Goal: Navigation & Orientation: Find specific page/section

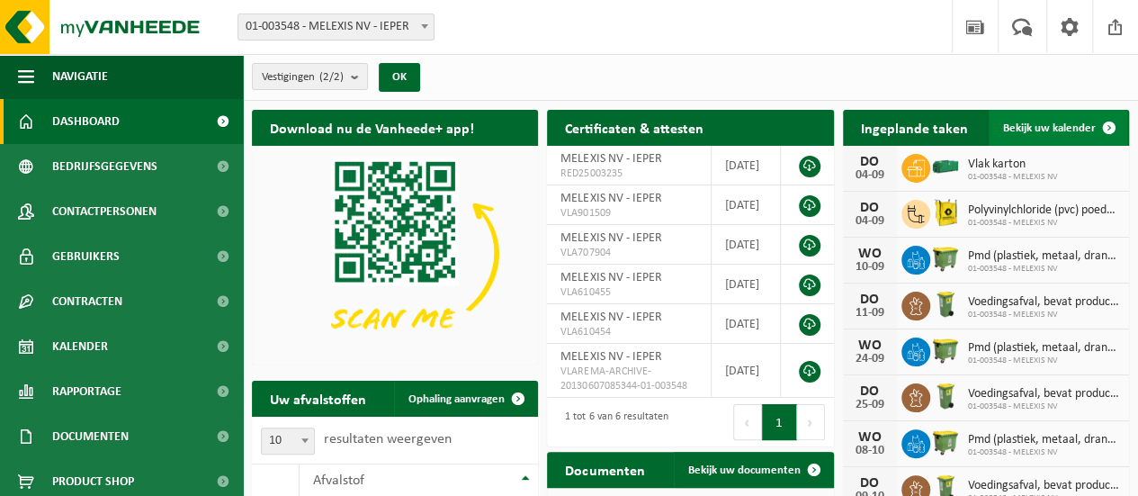
click at [1052, 122] on span "Bekijk uw kalender" at bounding box center [1049, 128] width 93 height 12
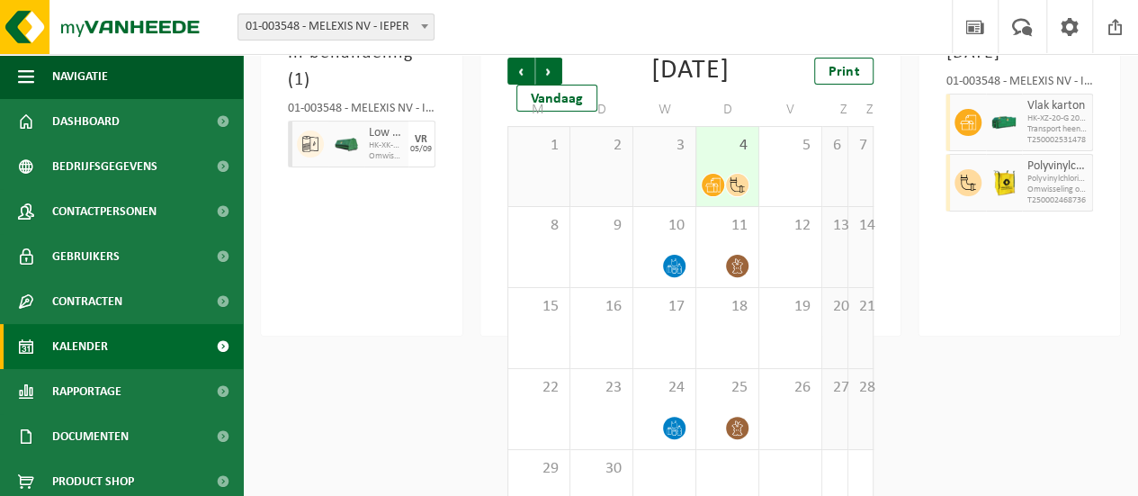
scroll to position [180, 0]
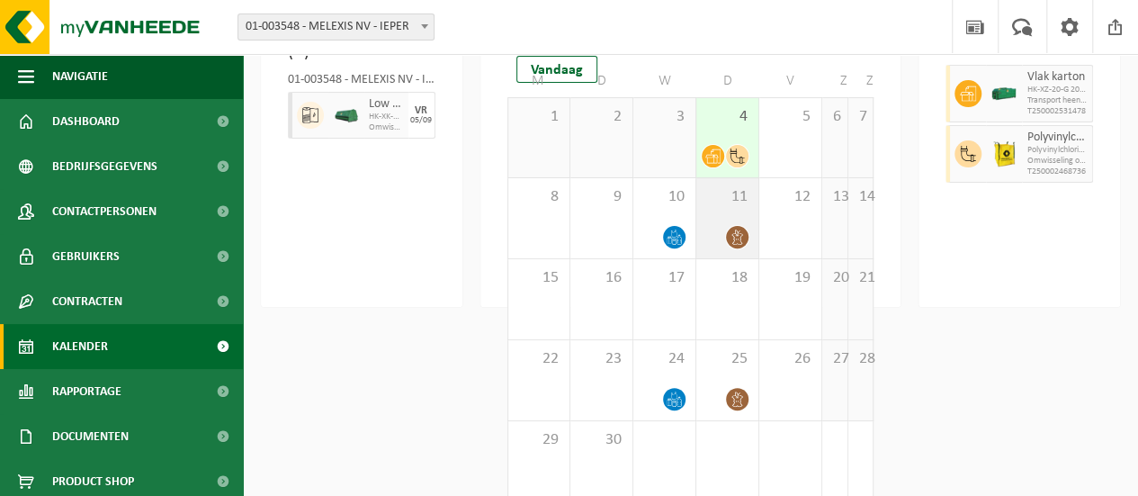
click at [705, 249] on div at bounding box center [727, 237] width 44 height 24
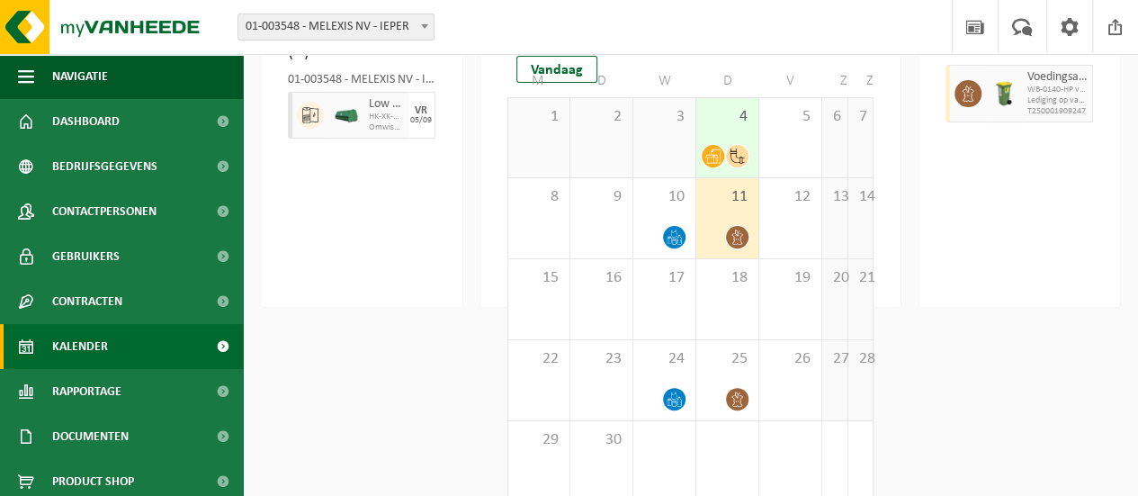
click at [374, 249] on div "In behandeling ( 1 ) 01-003548 - MELEXIS NV - IEPER Low density polyethyleen (L…" at bounding box center [361, 150] width 201 height 314
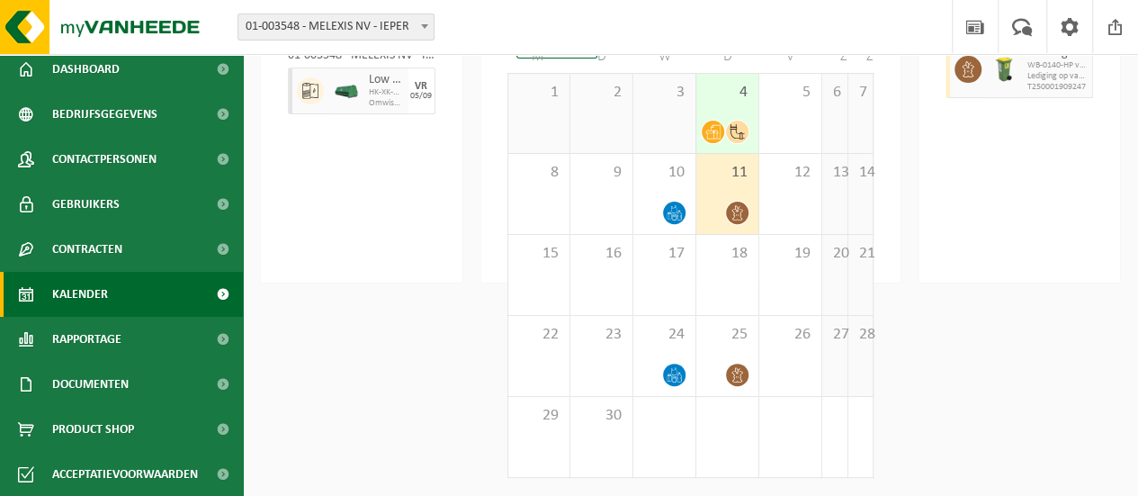
scroll to position [230, 0]
click at [103, 28] on img at bounding box center [108, 27] width 216 height 54
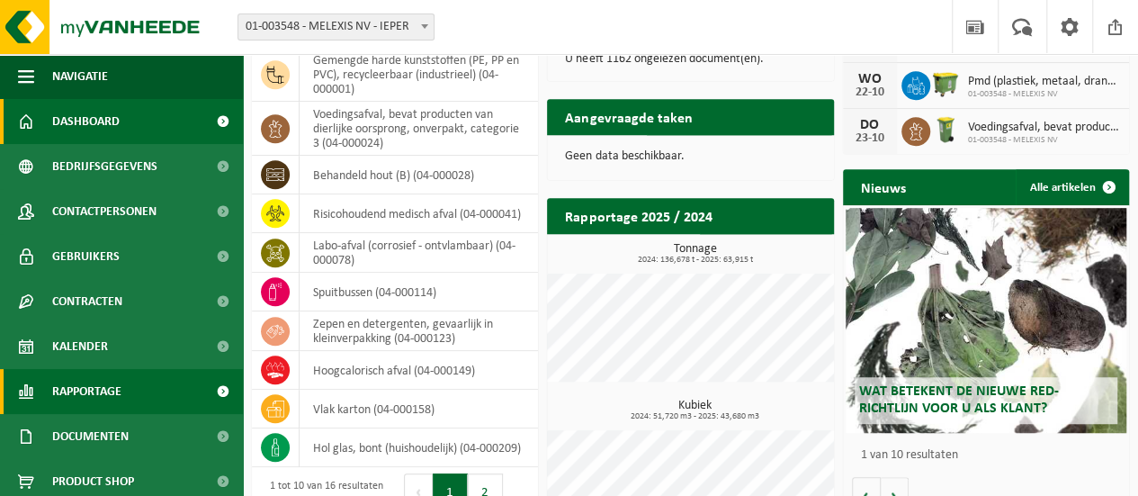
click at [112, 384] on span "Rapportage" at bounding box center [86, 391] width 69 height 45
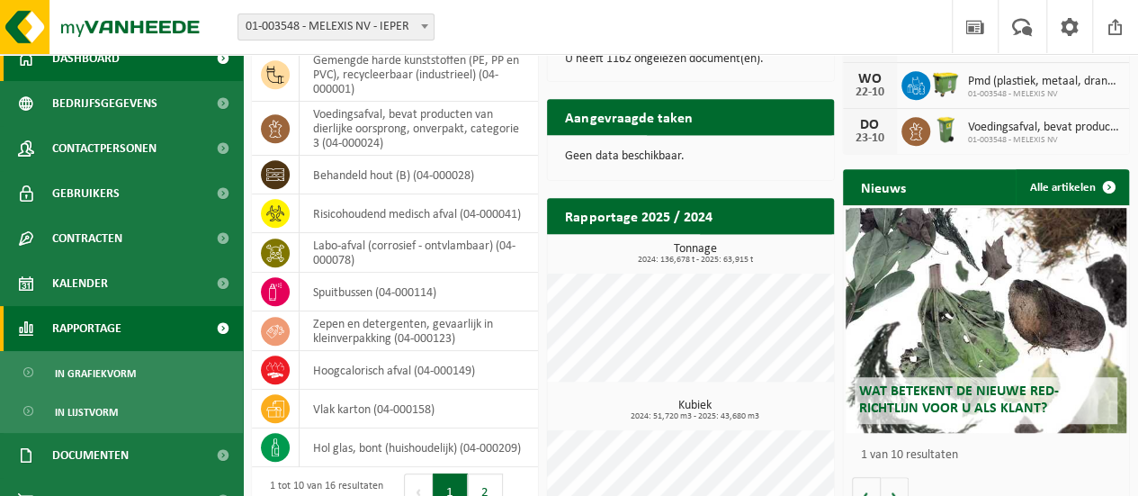
scroll to position [90, 0]
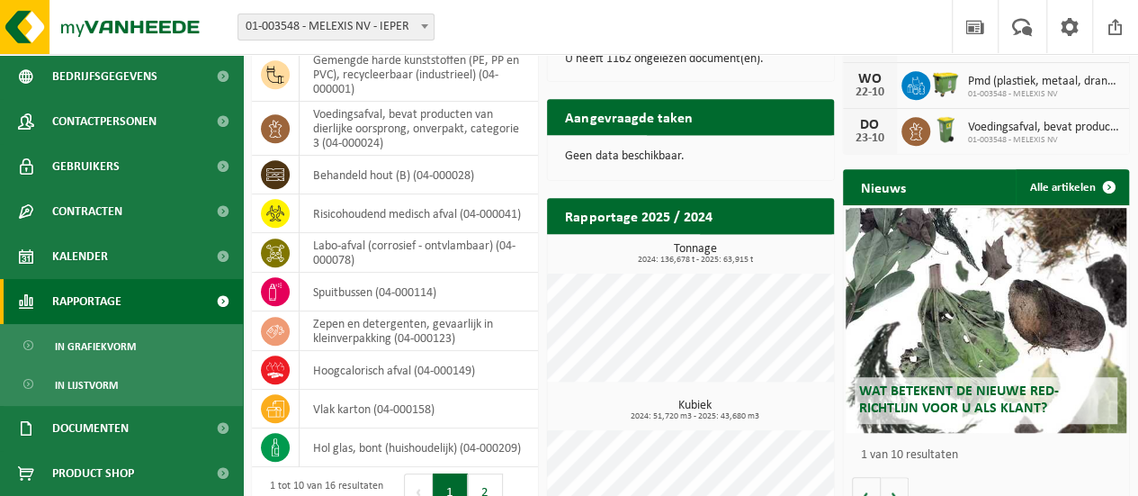
click at [208, 296] on span at bounding box center [222, 301] width 40 height 45
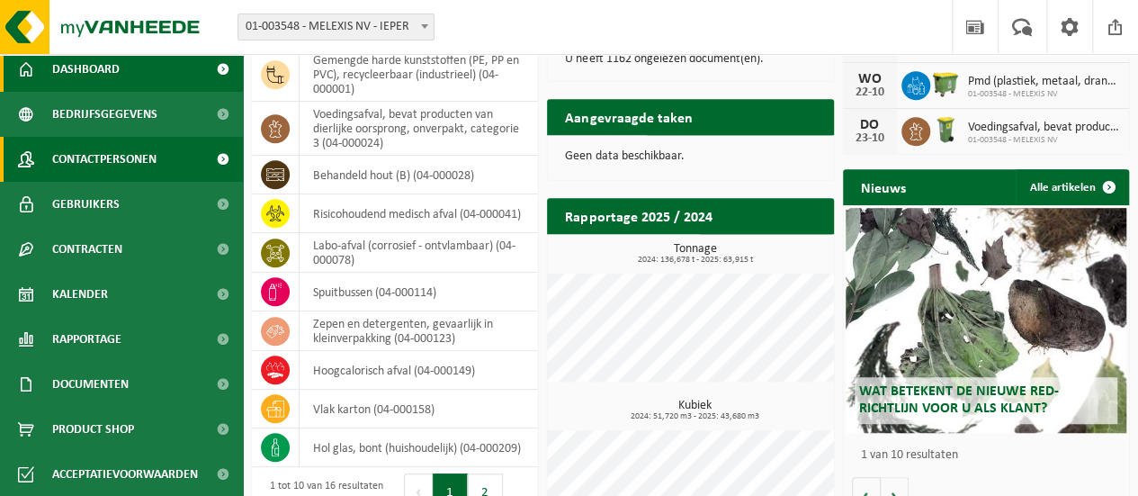
click at [210, 159] on span at bounding box center [222, 159] width 40 height 45
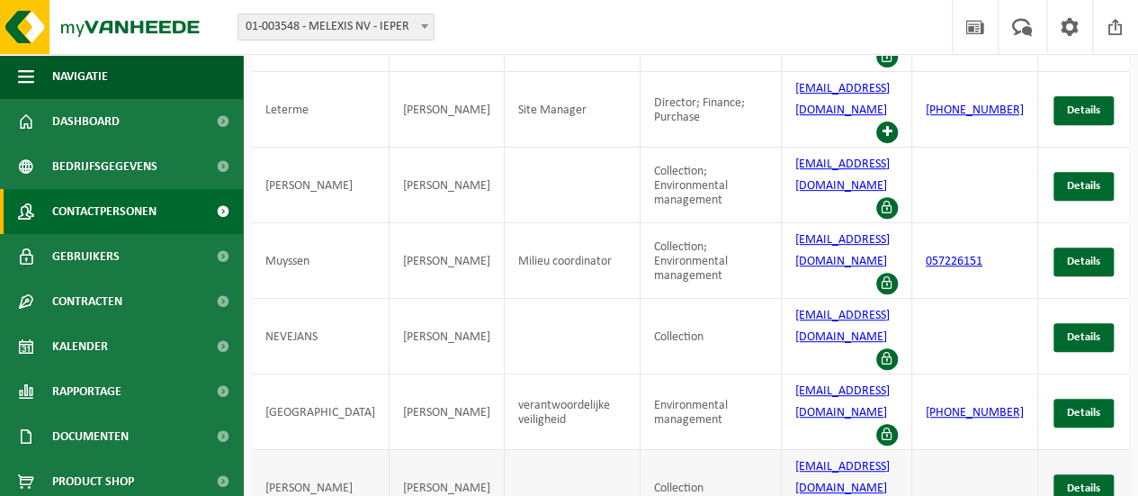
scroll to position [324, 0]
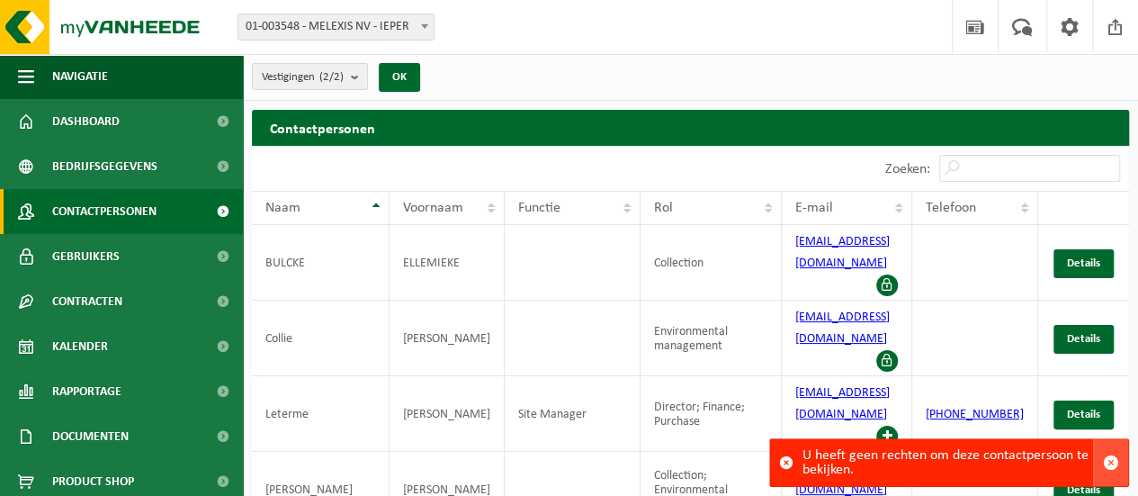
click at [1113, 464] on span "button" at bounding box center [1111, 462] width 16 height 16
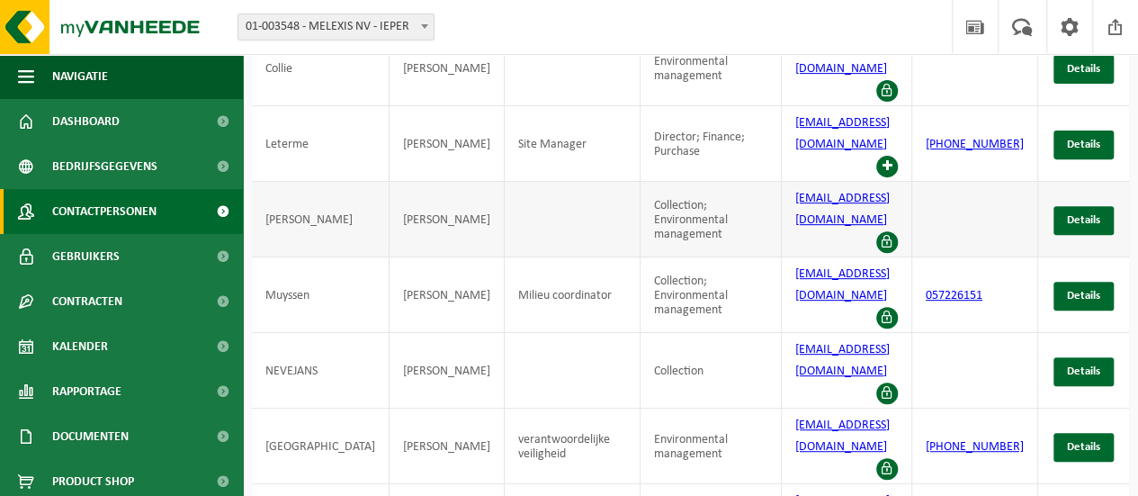
scroll to position [324, 0]
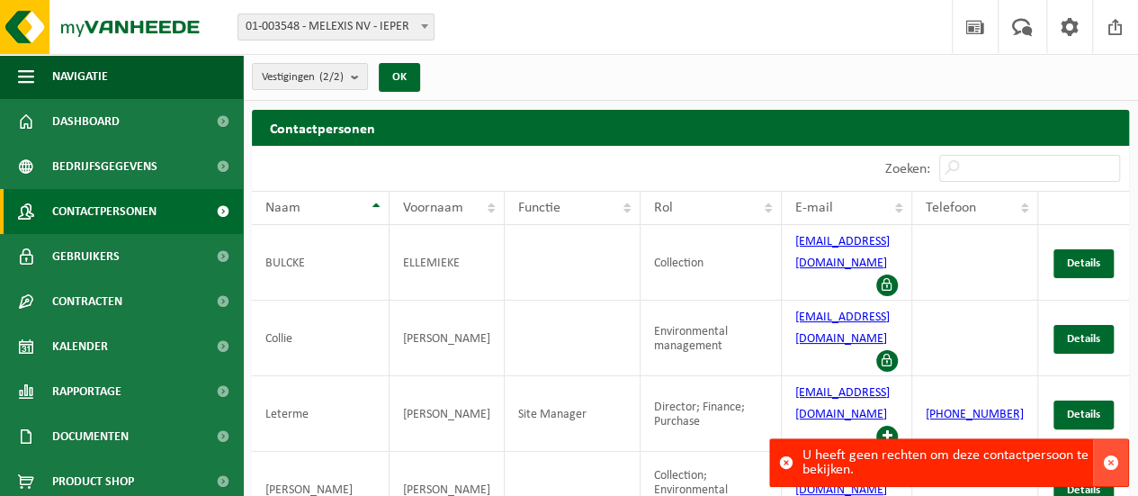
click at [1107, 458] on span "button" at bounding box center [1111, 462] width 16 height 16
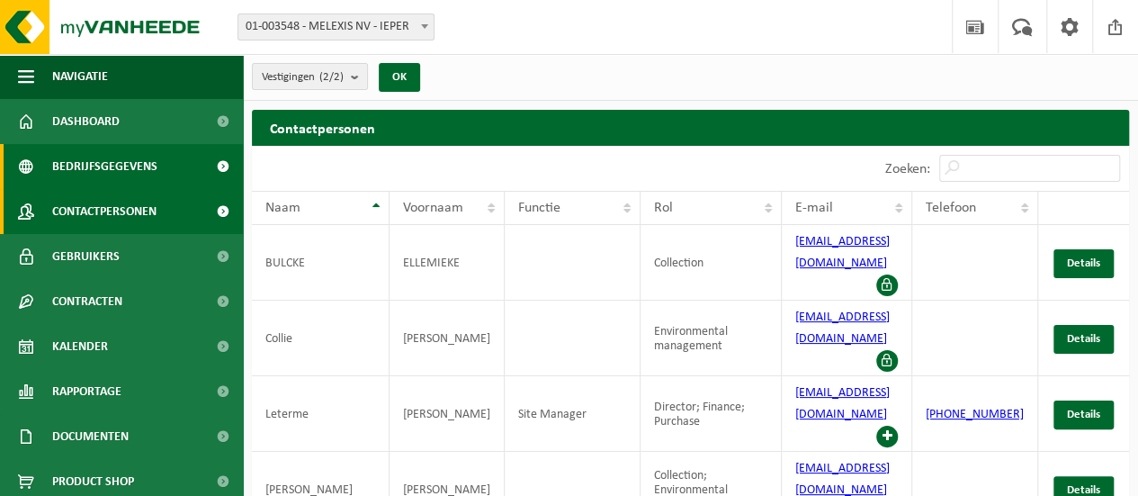
click at [88, 163] on span "Bedrijfsgegevens" at bounding box center [104, 166] width 105 height 45
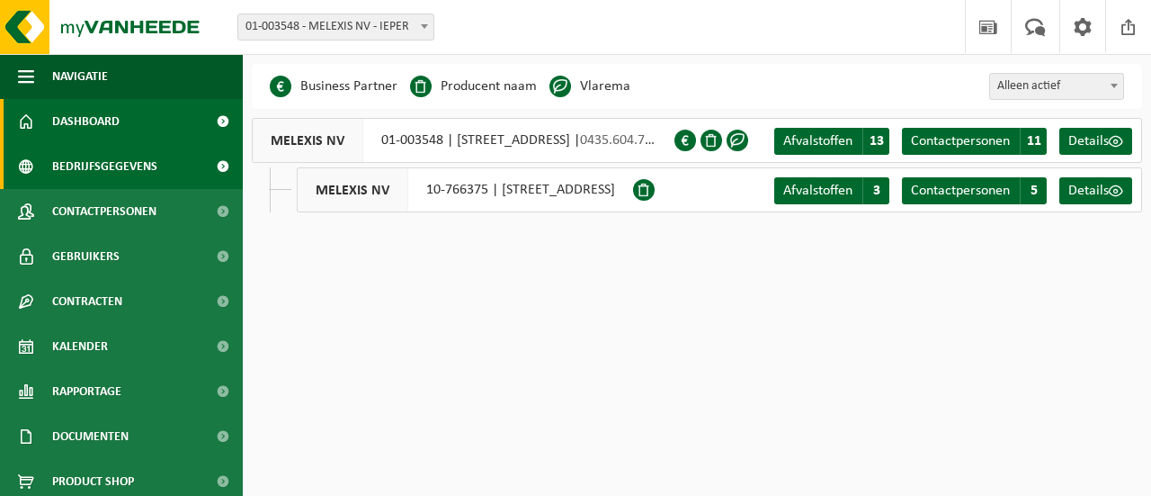
click at [79, 121] on span "Dashboard" at bounding box center [85, 121] width 67 height 45
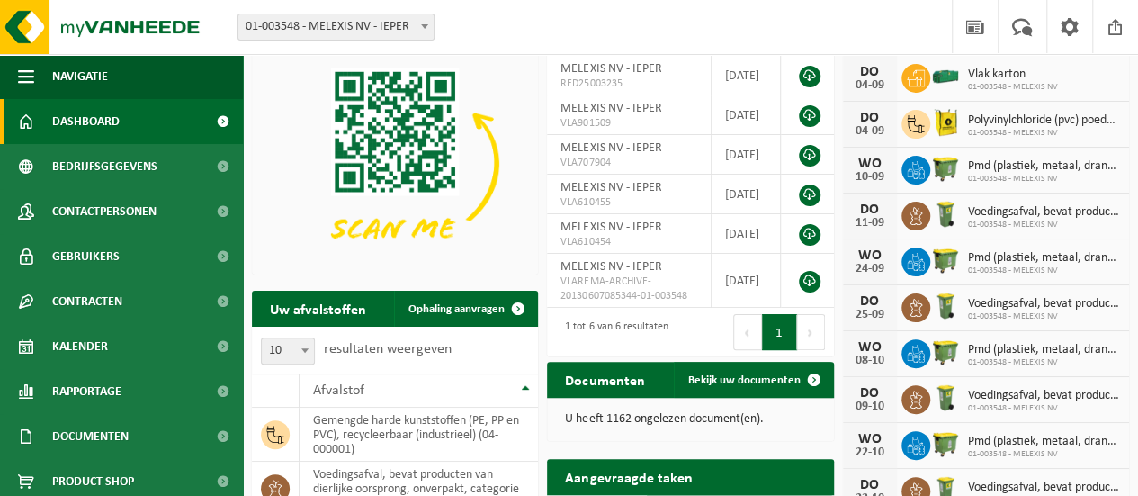
scroll to position [90, 0]
